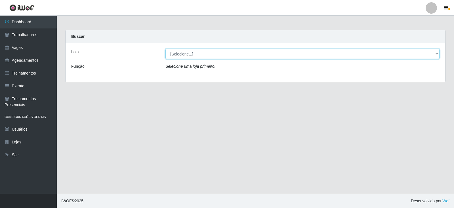
click at [193, 54] on select "[Selecione...] SuperFácil Atacado - Vale do Sol" at bounding box center [303, 54] width 274 height 10
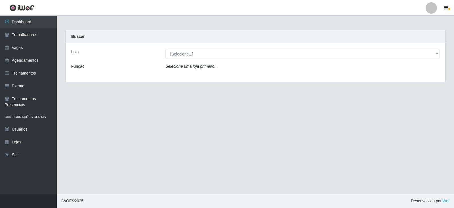
click at [191, 75] on div "Loja [Selecione...] SuperFácil Atacado - Vale do Sol Função Selecione uma loja …" at bounding box center [256, 62] width 380 height 39
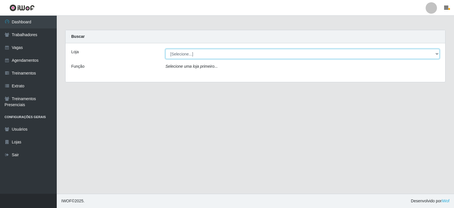
click at [195, 53] on select "[Selecione...] SuperFácil Atacado - Vale do Sol" at bounding box center [303, 54] width 274 height 10
select select "502"
click at [166, 49] on select "[Selecione...] SuperFácil Atacado - Vale do Sol" at bounding box center [303, 54] width 274 height 10
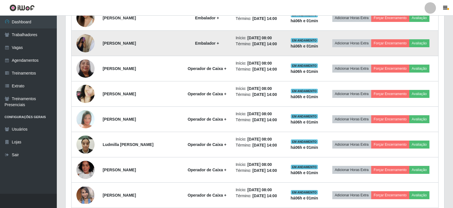
scroll to position [170, 0]
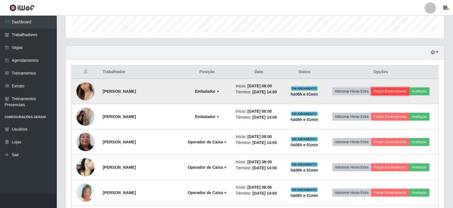
click at [397, 91] on button "Forçar Encerramento" at bounding box center [390, 91] width 38 height 8
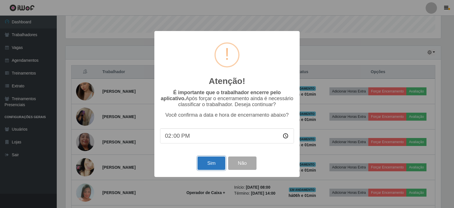
click at [208, 165] on button "Sim" at bounding box center [212, 162] width 28 height 13
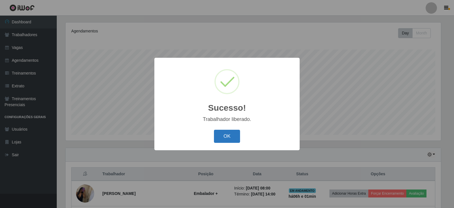
click at [235, 137] on button "OK" at bounding box center [227, 135] width 26 height 13
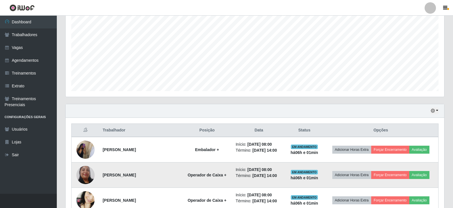
scroll to position [154, 0]
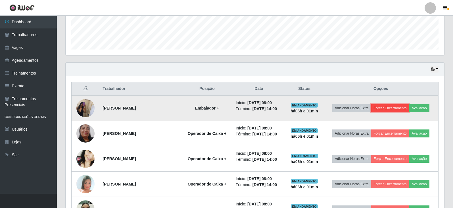
click at [392, 109] on button "Forçar Encerramento" at bounding box center [390, 108] width 38 height 8
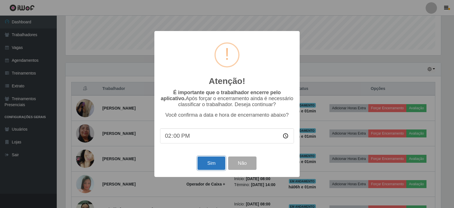
click at [208, 163] on button "Sim" at bounding box center [212, 162] width 28 height 13
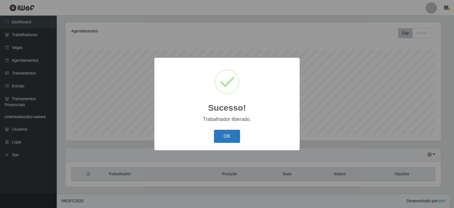
click at [235, 138] on button "OK" at bounding box center [227, 135] width 26 height 13
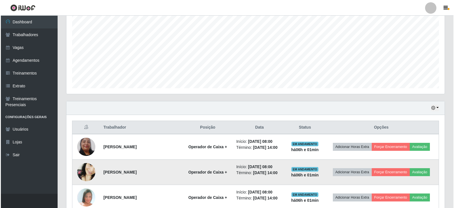
scroll to position [125, 0]
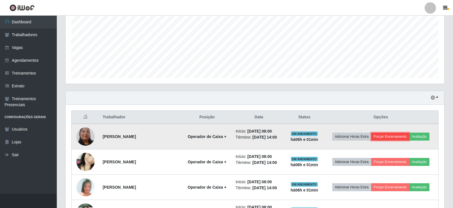
click at [390, 137] on button "Forçar Encerramento" at bounding box center [390, 136] width 38 height 8
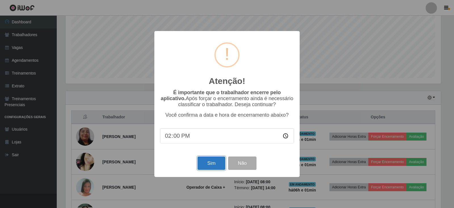
click at [222, 162] on button "Sim" at bounding box center [212, 162] width 28 height 13
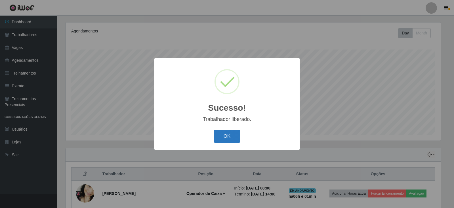
click at [223, 139] on button "OK" at bounding box center [227, 135] width 26 height 13
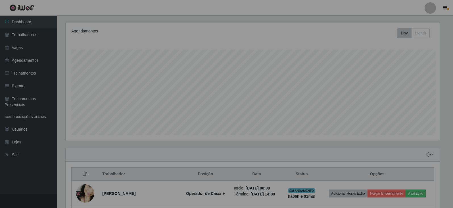
scroll to position [0, 0]
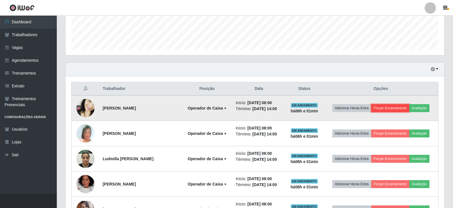
click at [386, 105] on button "Forçar Encerramento" at bounding box center [390, 108] width 38 height 8
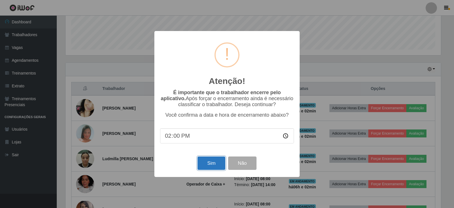
click at [211, 164] on button "Sim" at bounding box center [212, 162] width 28 height 13
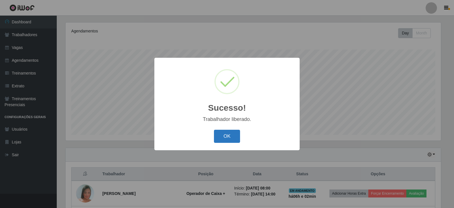
click at [231, 135] on button "OK" at bounding box center [227, 135] width 26 height 13
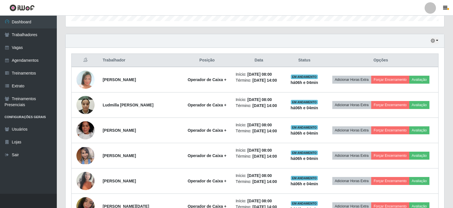
scroll to position [126, 0]
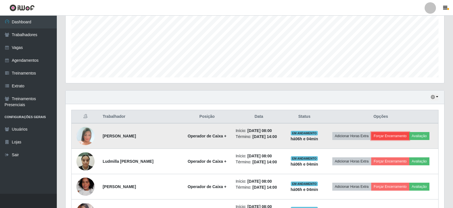
click at [394, 136] on button "Forçar Encerramento" at bounding box center [390, 136] width 38 height 8
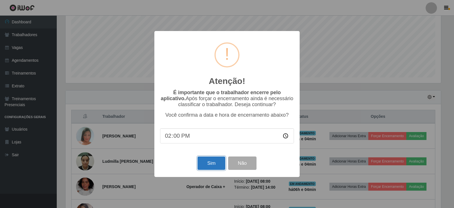
click at [212, 160] on button "Sim" at bounding box center [212, 162] width 28 height 13
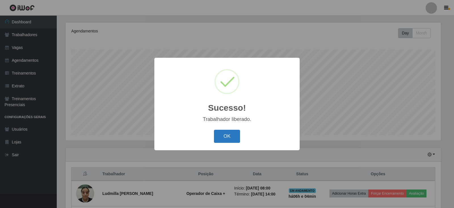
click at [216, 139] on button "OK" at bounding box center [227, 135] width 26 height 13
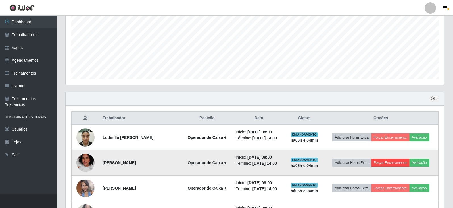
scroll to position [125, 0]
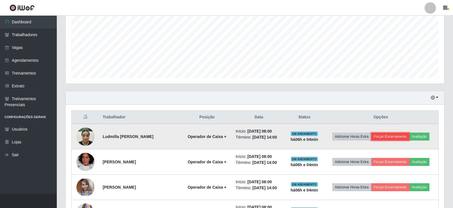
click at [402, 136] on button "Forçar Encerramento" at bounding box center [390, 136] width 38 height 8
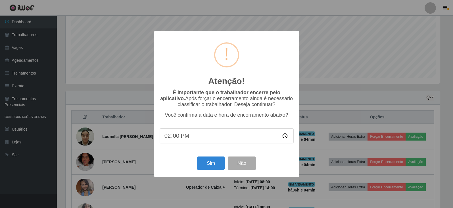
scroll to position [118, 376]
click at [208, 163] on button "Sim" at bounding box center [212, 162] width 28 height 13
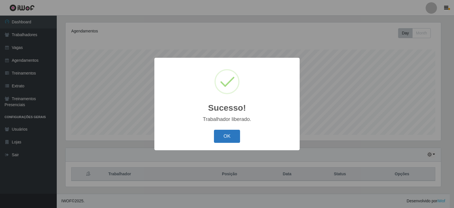
click at [235, 137] on button "OK" at bounding box center [227, 135] width 26 height 13
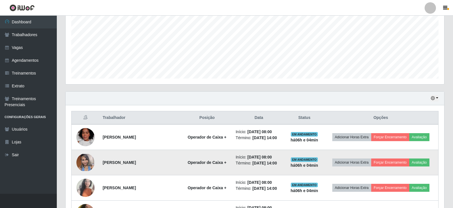
scroll to position [125, 0]
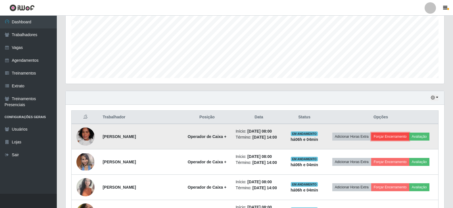
click at [401, 139] on button "Forçar Encerramento" at bounding box center [390, 136] width 38 height 8
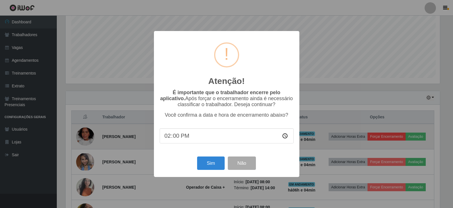
scroll to position [118, 376]
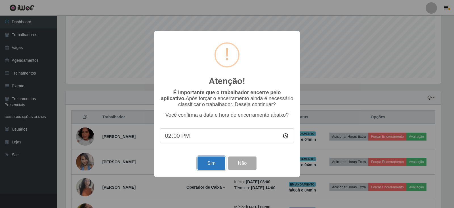
click at [206, 164] on button "Sim" at bounding box center [212, 162] width 28 height 13
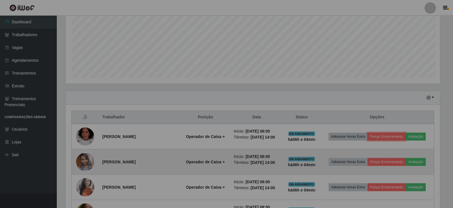
scroll to position [118, 379]
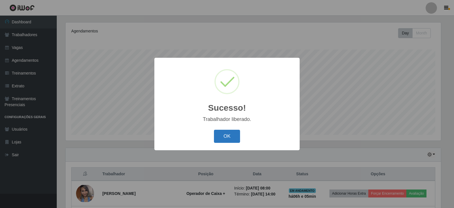
click at [230, 134] on button "OK" at bounding box center [227, 135] width 26 height 13
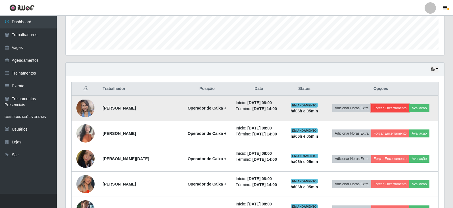
click at [403, 105] on button "Forçar Encerramento" at bounding box center [390, 108] width 38 height 8
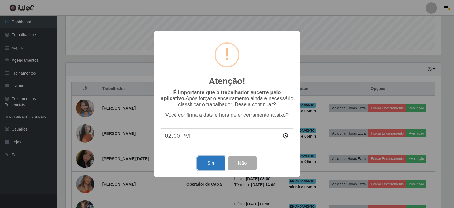
click at [210, 162] on button "Sim" at bounding box center [212, 162] width 28 height 13
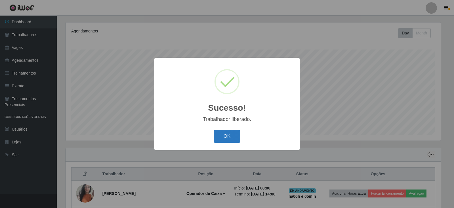
click at [234, 142] on button "OK" at bounding box center [227, 135] width 26 height 13
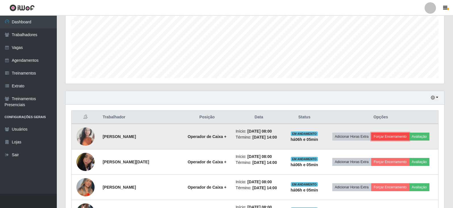
click at [388, 136] on button "Forçar Encerramento" at bounding box center [390, 136] width 38 height 8
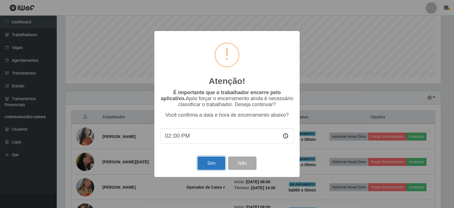
click at [213, 164] on button "Sim" at bounding box center [212, 162] width 28 height 13
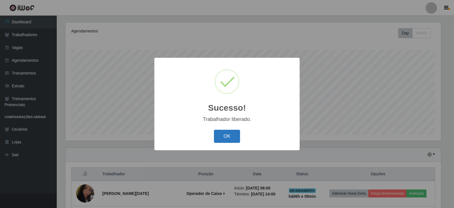
click at [229, 141] on button "OK" at bounding box center [227, 135] width 26 height 13
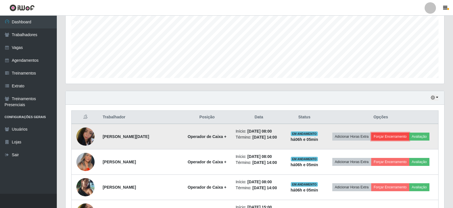
click at [395, 137] on button "Forçar Encerramento" at bounding box center [390, 136] width 38 height 8
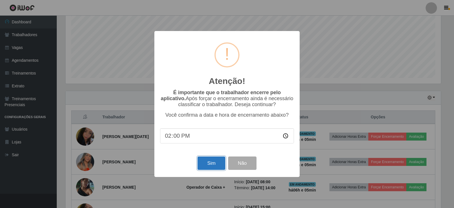
click at [219, 170] on button "Sim" at bounding box center [212, 162] width 28 height 13
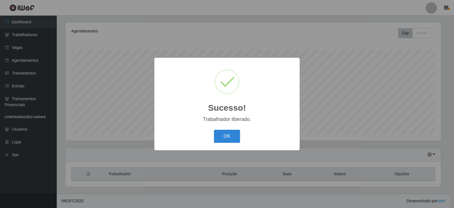
click at [242, 139] on div "OK Cancel" at bounding box center [227, 136] width 134 height 16
click at [240, 139] on button "OK" at bounding box center [227, 135] width 26 height 13
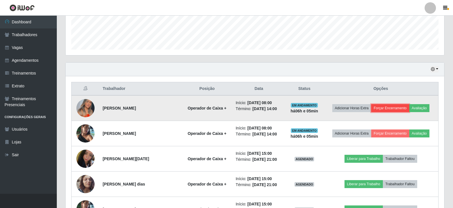
click at [390, 110] on button "Forçar Encerramento" at bounding box center [390, 108] width 38 height 8
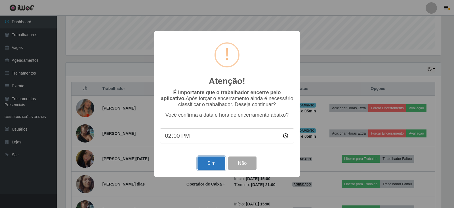
click at [218, 164] on button "Sim" at bounding box center [212, 162] width 28 height 13
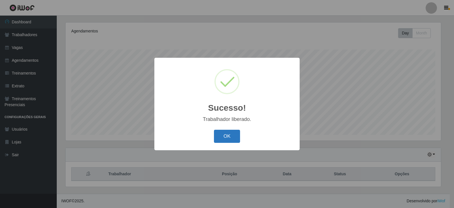
click at [231, 131] on button "OK" at bounding box center [227, 135] width 26 height 13
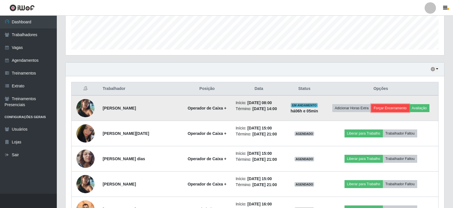
click at [395, 108] on button "Forçar Encerramento" at bounding box center [390, 108] width 38 height 8
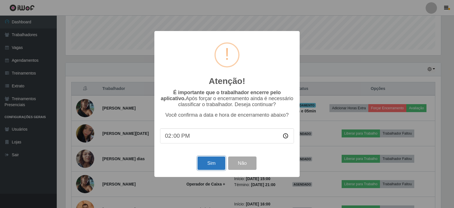
click at [211, 162] on button "Sim" at bounding box center [212, 162] width 28 height 13
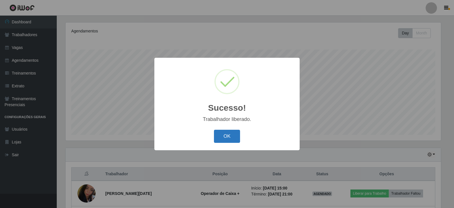
click at [231, 141] on button "OK" at bounding box center [227, 135] width 26 height 13
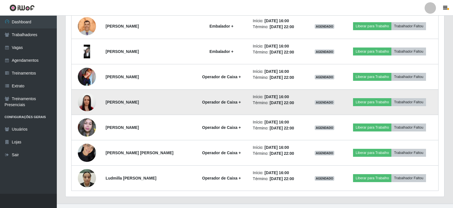
scroll to position [321, 0]
